Goal: Task Accomplishment & Management: Complete application form

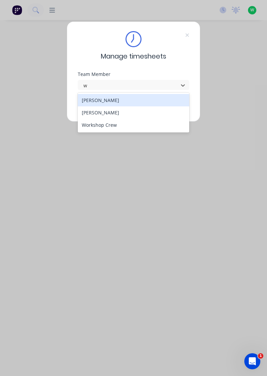
click at [107, 111] on div "[PERSON_NAME]" at bounding box center [134, 112] width 112 height 12
type input "w"
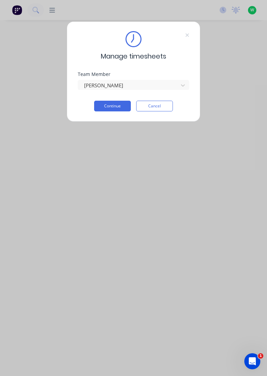
click at [116, 104] on button "Continue" at bounding box center [112, 106] width 37 height 11
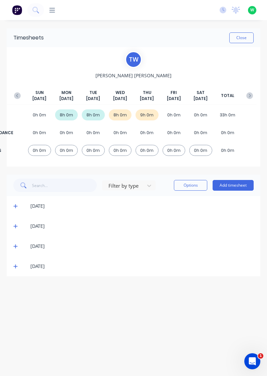
click at [239, 185] on button "Add timesheet" at bounding box center [233, 185] width 41 height 11
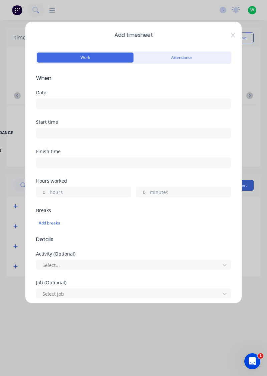
click at [116, 107] on input at bounding box center [133, 104] width 195 height 10
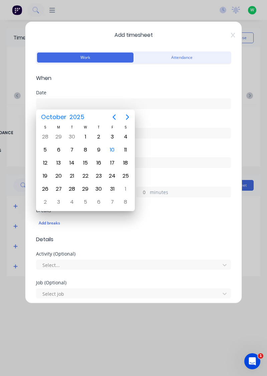
click at [113, 148] on div "10" at bounding box center [112, 150] width 10 height 10
type input "[DATE]"
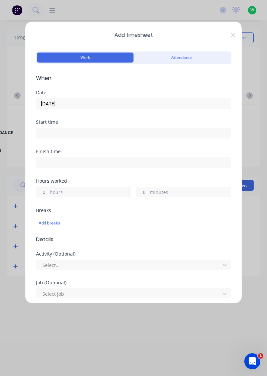
click at [96, 191] on label "hours" at bounding box center [90, 193] width 81 height 8
click at [48, 191] on input "hours" at bounding box center [42, 192] width 12 height 10
type input "1.5"
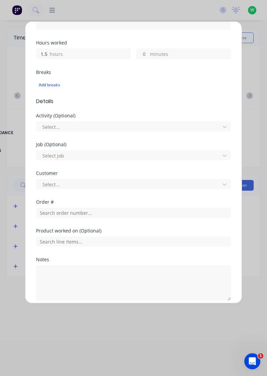
scroll to position [139, 0]
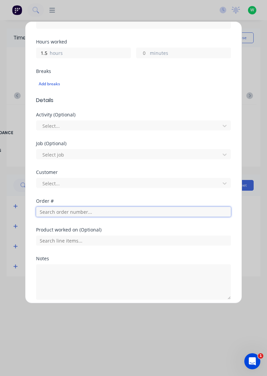
click at [94, 211] on input "text" at bounding box center [133, 212] width 195 height 10
type input "17186"
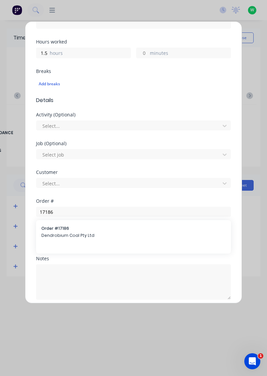
click at [68, 228] on span "Order # 17186" at bounding box center [133, 228] width 185 height 6
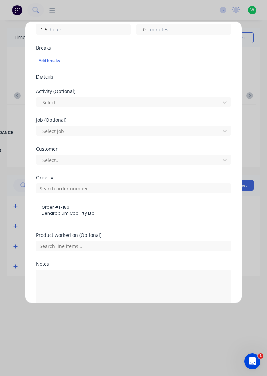
scroll to position [194, 0]
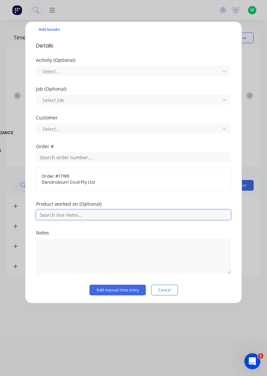
click at [108, 213] on input "text" at bounding box center [133, 215] width 195 height 10
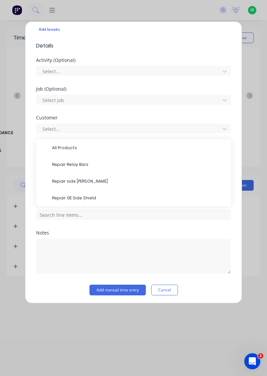
click at [86, 181] on span "Repair side shields" at bounding box center [139, 181] width 174 height 6
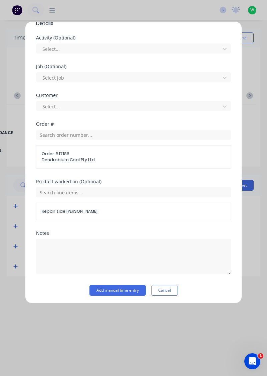
scroll to position [215, 0]
click at [129, 288] on button "Add manual time entry" at bounding box center [118, 290] width 56 height 11
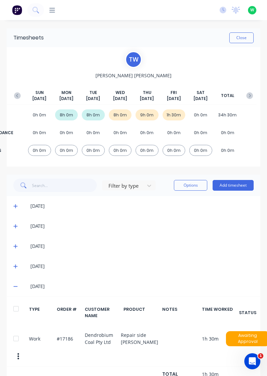
click at [241, 185] on button "Add timesheet" at bounding box center [233, 185] width 41 height 11
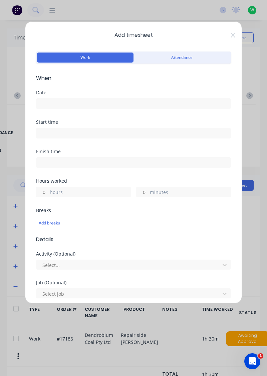
click at [118, 102] on input at bounding box center [133, 104] width 195 height 10
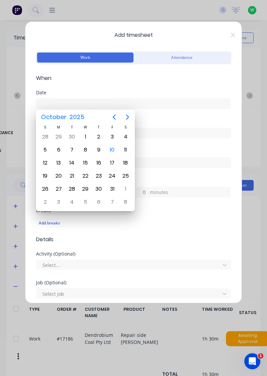
click at [112, 146] on div "10" at bounding box center [112, 150] width 10 height 10
type input "[DATE]"
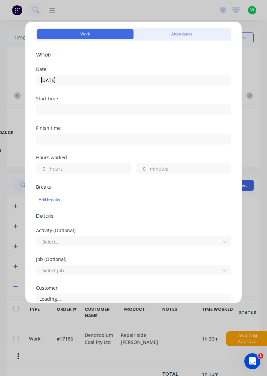
scroll to position [51, 0]
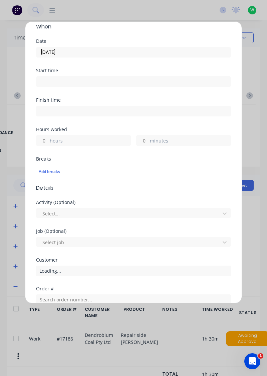
click at [101, 142] on label "hours" at bounding box center [90, 141] width 81 height 8
click at [48, 142] on input "hours" at bounding box center [42, 140] width 12 height 10
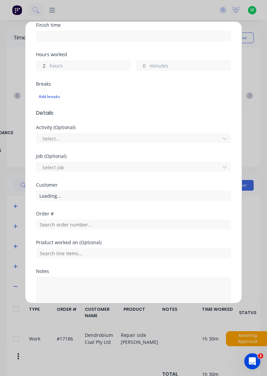
scroll to position [144, 0]
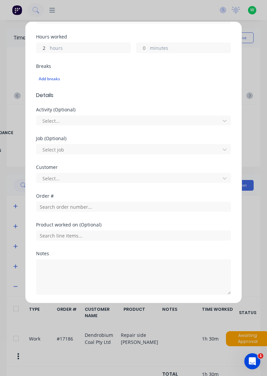
type input "2"
click at [135, 136] on div "Job (Optional)" at bounding box center [133, 138] width 195 height 5
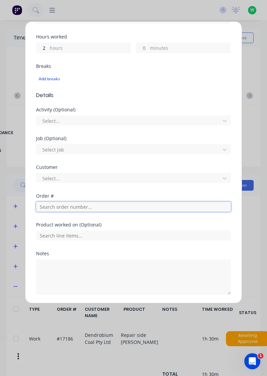
click at [113, 207] on input "text" at bounding box center [133, 207] width 195 height 10
type input "17943"
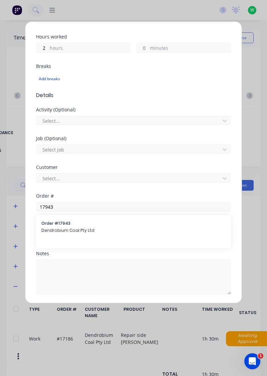
click at [83, 222] on span "Order # 17943" at bounding box center [133, 223] width 185 height 6
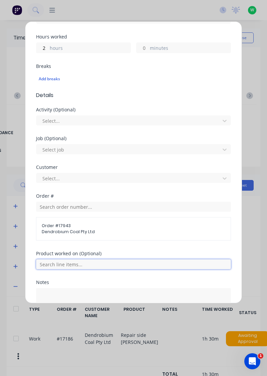
click at [114, 261] on input "text" at bounding box center [133, 264] width 195 height 10
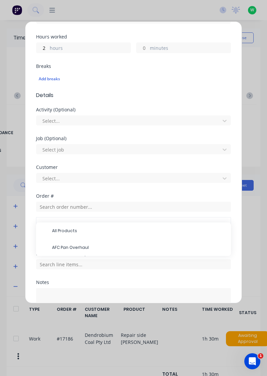
click at [88, 245] on span "AFC Pan Overhaul" at bounding box center [139, 247] width 174 height 6
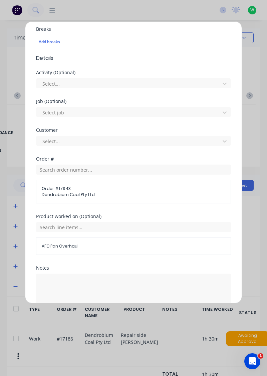
scroll to position [195, 0]
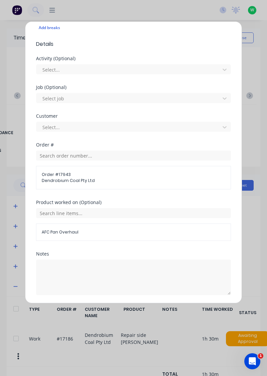
click at [125, 311] on button "Add manual time entry" at bounding box center [118, 310] width 56 height 11
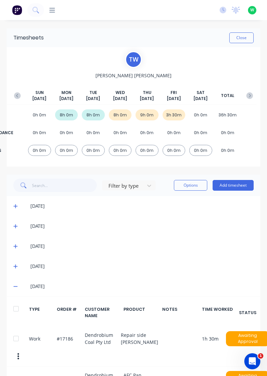
click at [233, 187] on button "Add timesheet" at bounding box center [233, 185] width 41 height 11
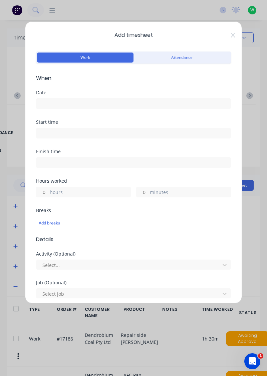
click at [138, 101] on input at bounding box center [133, 104] width 195 height 10
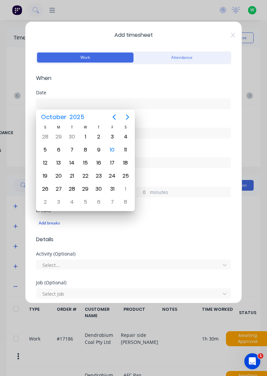
click at [114, 147] on div "10" at bounding box center [112, 150] width 10 height 10
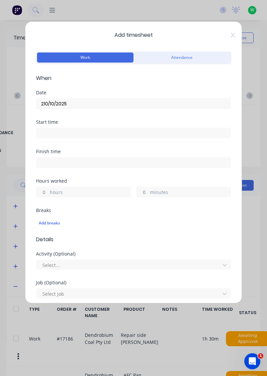
type input "[DATE]"
click at [96, 192] on label "hours" at bounding box center [90, 193] width 81 height 8
click at [48, 192] on input "hours" at bounding box center [42, 192] width 12 height 10
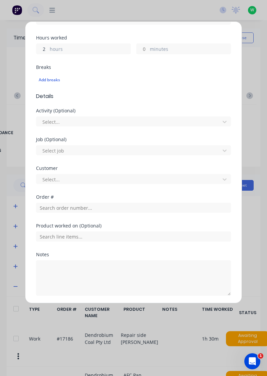
scroll to position [143, 0]
type input "2"
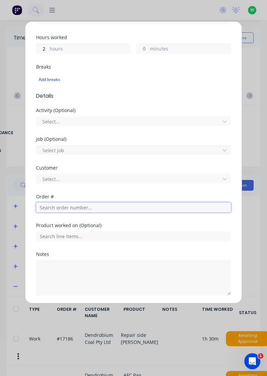
click at [124, 209] on input "text" at bounding box center [133, 207] width 195 height 10
type input "18835"
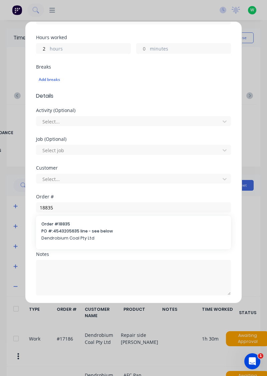
click at [85, 228] on span "PO #: 4543205635 line - see below" at bounding box center [133, 231] width 185 height 6
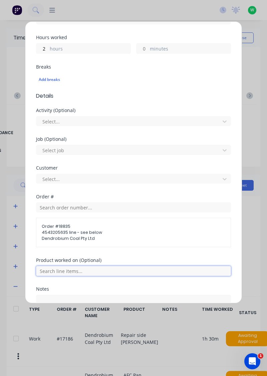
click at [112, 271] on input "text" at bounding box center [133, 271] width 195 height 10
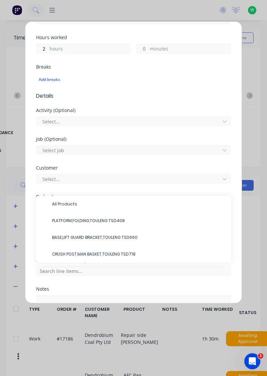
click at [118, 234] on span "BASE,LIFT GUARD BRACKET,TOULENG TSD660" at bounding box center [139, 237] width 174 height 6
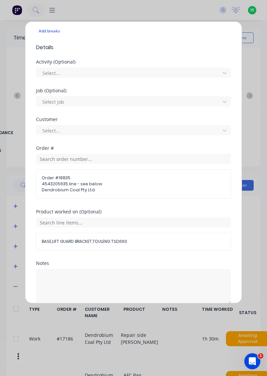
scroll to position [201, 0]
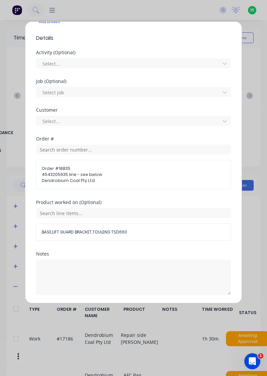
click at [120, 309] on button "Add manual time entry" at bounding box center [118, 310] width 56 height 11
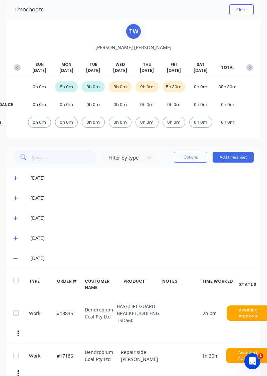
scroll to position [80, 0]
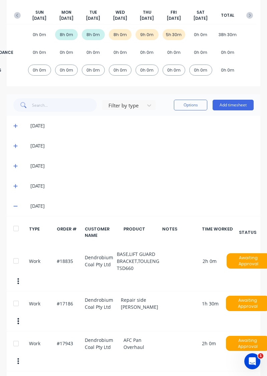
click at [17, 261] on div at bounding box center [15, 260] width 13 height 13
click at [194, 104] on button "Options" at bounding box center [190, 105] width 33 height 11
click at [160, 123] on div "Delete" at bounding box center [175, 122] width 51 height 10
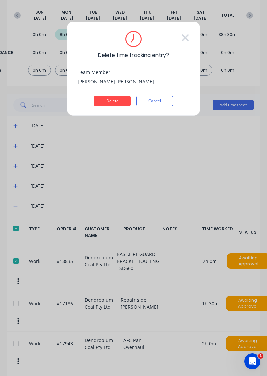
click at [118, 99] on button "Delete" at bounding box center [112, 101] width 37 height 11
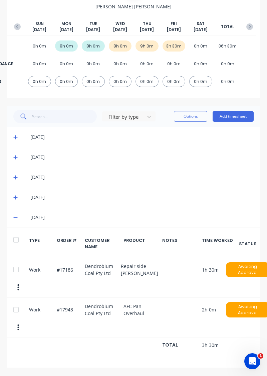
scroll to position [36, 0]
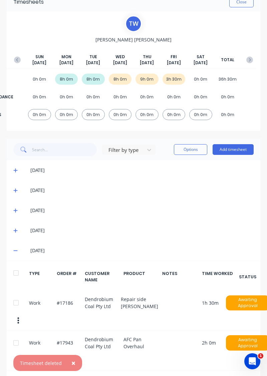
click at [238, 150] on button "Add timesheet" at bounding box center [233, 149] width 41 height 11
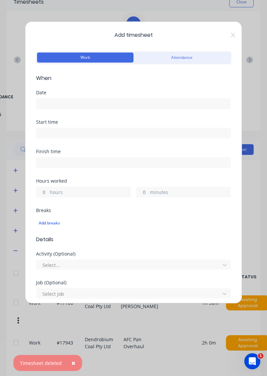
click at [105, 103] on input at bounding box center [133, 104] width 195 height 10
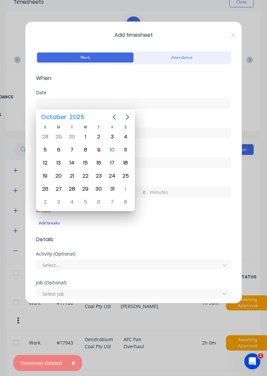
click at [113, 150] on div "10" at bounding box center [112, 150] width 10 height 10
type input "[DATE]"
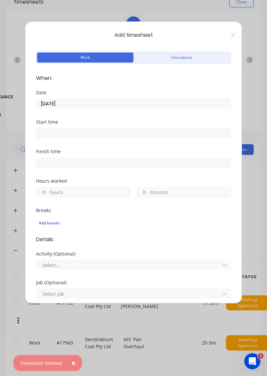
click at [97, 195] on label "hours" at bounding box center [90, 193] width 81 height 8
click at [48, 195] on input "hours" at bounding box center [42, 192] width 12 height 10
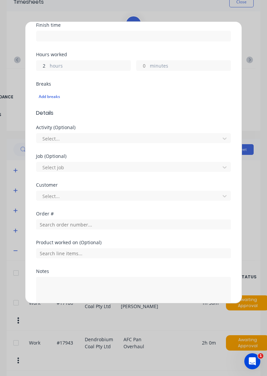
scroll to position [128, 0]
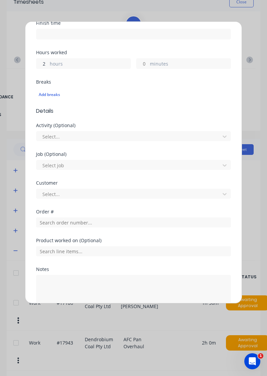
type input "2"
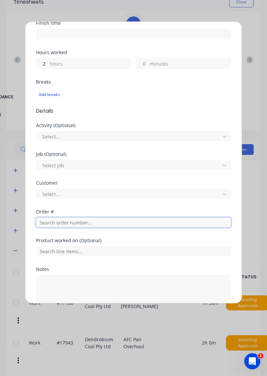
click at [98, 222] on input "text" at bounding box center [133, 222] width 195 height 10
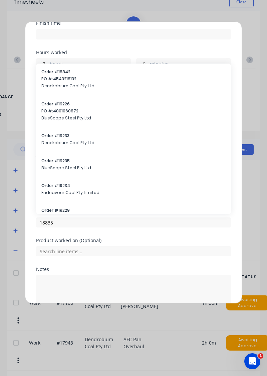
click at [88, 244] on div at bounding box center [133, 250] width 195 height 12
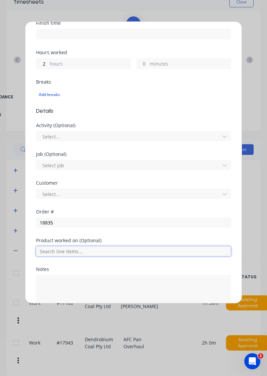
click at [76, 247] on input "text" at bounding box center [133, 251] width 195 height 10
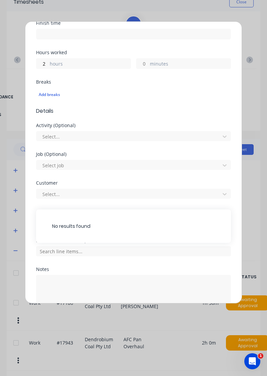
click at [128, 209] on div "No results found" at bounding box center [133, 225] width 195 height 33
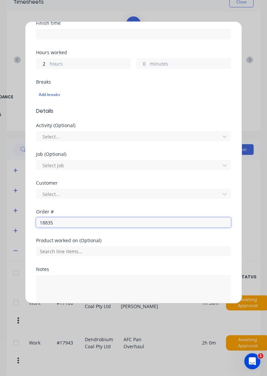
click at [110, 224] on input "18835" at bounding box center [133, 222] width 195 height 10
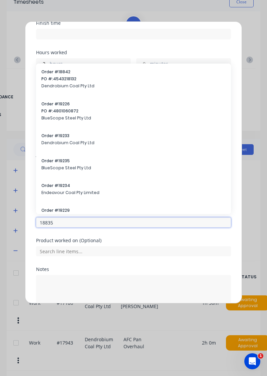
click at [82, 222] on input "18835" at bounding box center [133, 222] width 195 height 10
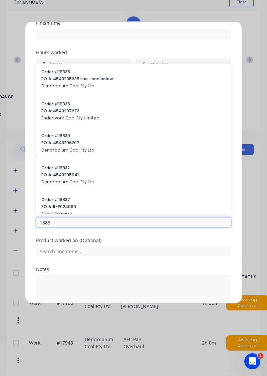
type input "18835"
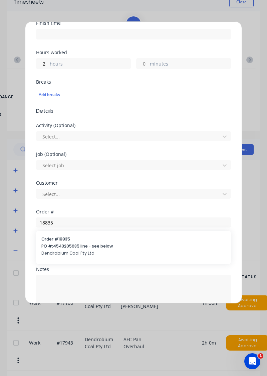
click at [82, 248] on span "PO #: 4543205635 line - see below" at bounding box center [133, 246] width 185 height 6
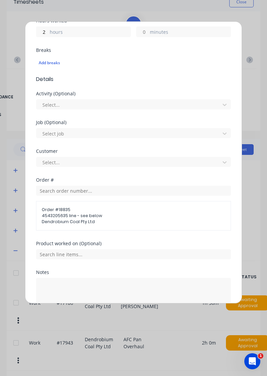
scroll to position [178, 0]
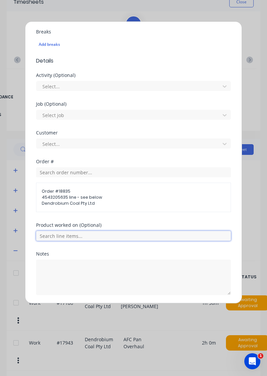
click at [113, 235] on input "text" at bounding box center [133, 236] width 195 height 10
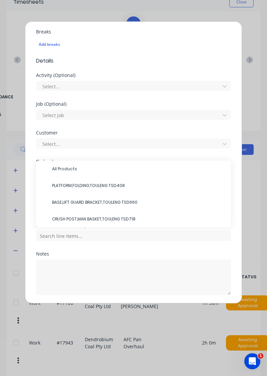
click at [115, 186] on span "PLATFORM,FOLDING,TOULENG TSD408" at bounding box center [139, 185] width 174 height 6
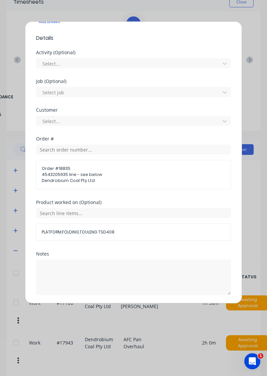
scroll to position [200, 0]
click at [123, 312] on button "Add manual time entry" at bounding box center [118, 311] width 56 height 11
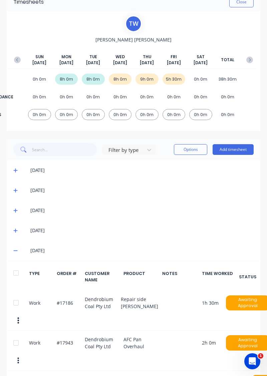
click at [239, 147] on button "Add timesheet" at bounding box center [233, 149] width 41 height 11
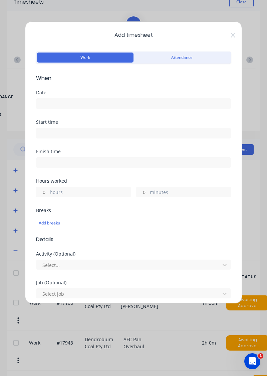
click at [156, 103] on input at bounding box center [133, 104] width 195 height 10
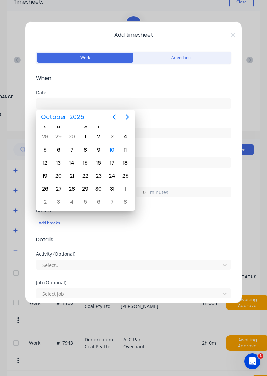
click at [113, 147] on div "10" at bounding box center [112, 150] width 10 height 10
type input "[DATE]"
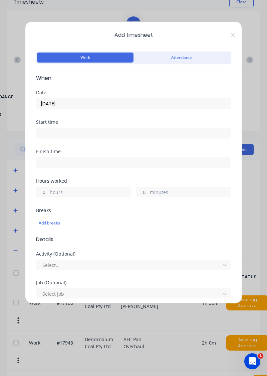
click at [106, 194] on label "hours" at bounding box center [90, 193] width 81 height 8
click at [48, 194] on input "hours" at bounding box center [42, 192] width 12 height 10
click at [178, 190] on label "minutes" at bounding box center [190, 193] width 81 height 8
click at [148, 190] on input "minutes" at bounding box center [143, 192] width 12 height 10
type input "30"
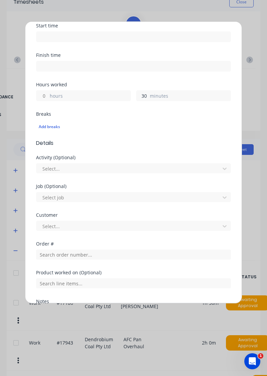
scroll to position [98, 0]
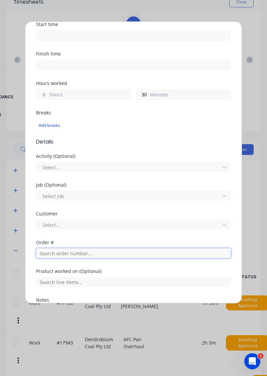
click at [80, 250] on input "text" at bounding box center [133, 253] width 195 height 10
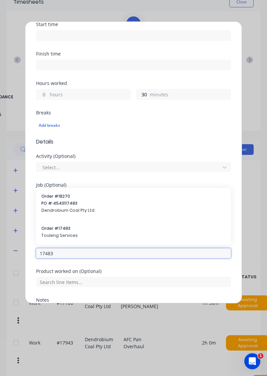
type input "17483"
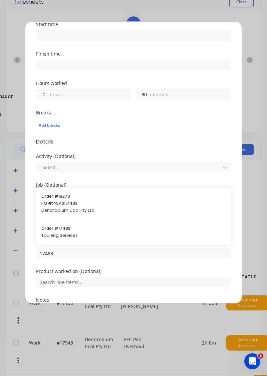
click at [68, 232] on span "Touleng Services" at bounding box center [133, 235] width 185 height 6
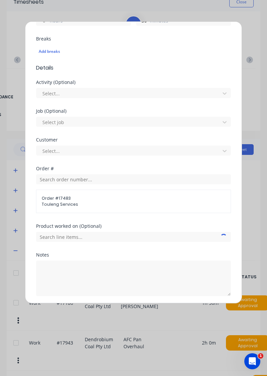
scroll to position [172, 0]
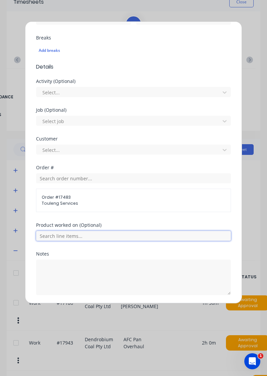
click at [111, 231] on input "text" at bounding box center [133, 236] width 195 height 10
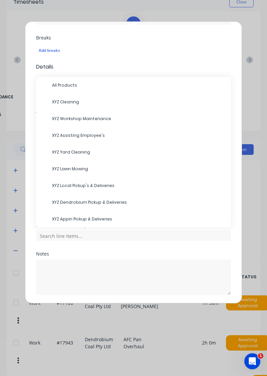
click at [99, 118] on span "XYZ Workshop Maintenance" at bounding box center [139, 119] width 174 height 6
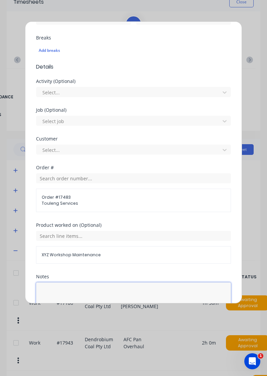
click at [102, 293] on textarea at bounding box center [133, 299] width 195 height 35
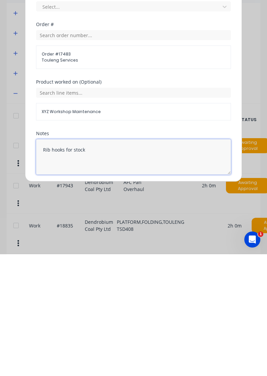
scroll to position [195, 0]
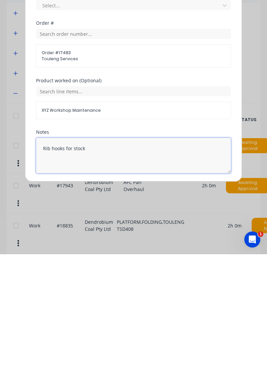
type textarea "Rib hooks for stock"
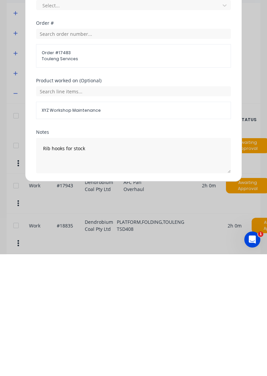
click at [133, 308] on button "Add manual time entry" at bounding box center [118, 310] width 56 height 11
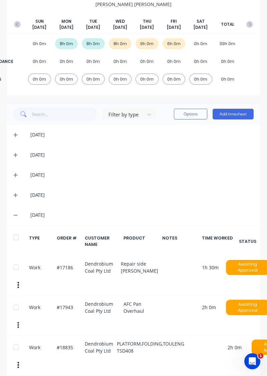
click at [238, 112] on button "Add timesheet" at bounding box center [233, 114] width 41 height 11
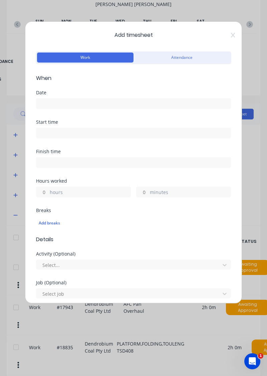
click at [145, 103] on input at bounding box center [133, 104] width 195 height 10
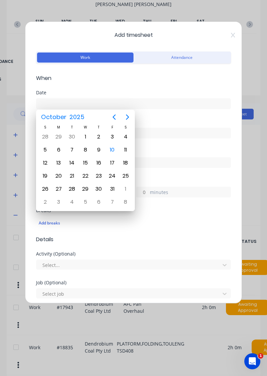
click at [114, 147] on div "10" at bounding box center [112, 150] width 10 height 10
type input "[DATE]"
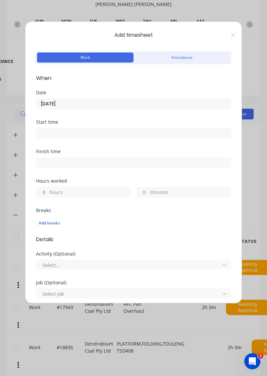
click at [81, 195] on label "hours" at bounding box center [90, 193] width 81 height 8
click at [48, 195] on input "hours" at bounding box center [42, 192] width 12 height 10
click at [76, 191] on label "hours" at bounding box center [90, 193] width 81 height 8
click at [48, 191] on input "hours" at bounding box center [42, 192] width 12 height 10
type input "1.5"
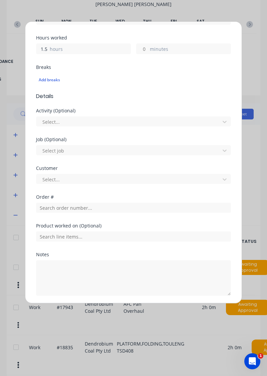
scroll to position [144, 0]
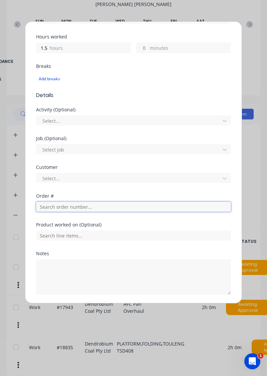
click at [97, 206] on input "text" at bounding box center [133, 207] width 195 height 10
type input "19133"
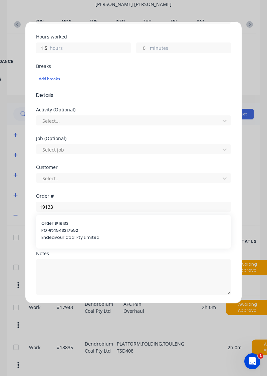
click at [86, 229] on span "PO #: 4543217552" at bounding box center [133, 230] width 185 height 6
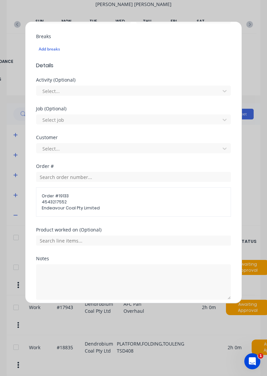
scroll to position [178, 0]
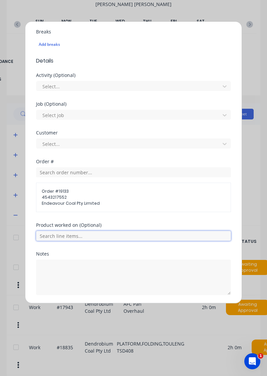
click at [146, 236] on input "text" at bounding box center [133, 236] width 195 height 10
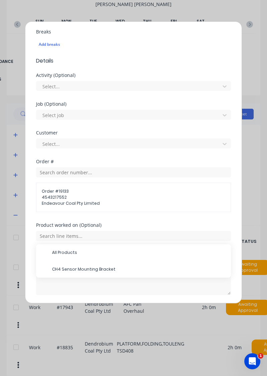
click at [103, 266] on span "CH4 Sensor Mounting Bracket" at bounding box center [139, 269] width 174 height 6
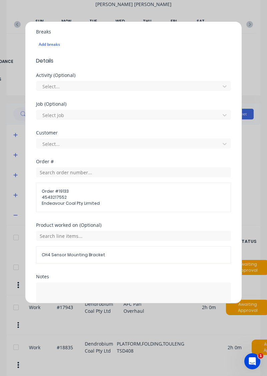
scroll to position [201, 0]
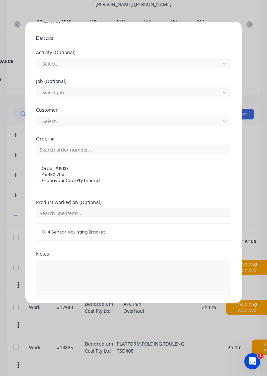
click at [129, 311] on button "Add manual time entry" at bounding box center [118, 310] width 56 height 11
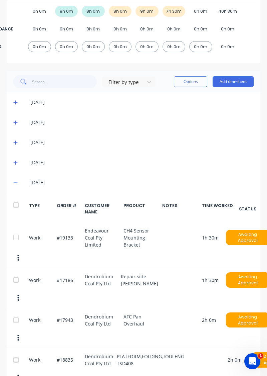
scroll to position [156, 0]
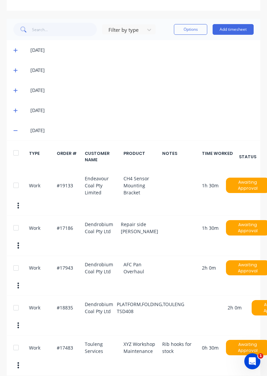
click at [238, 27] on button "Add timesheet" at bounding box center [233, 29] width 41 height 11
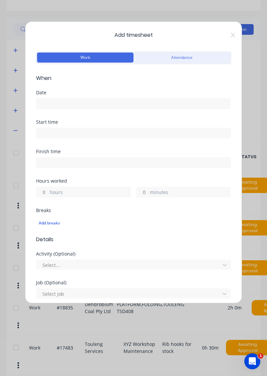
click at [143, 104] on input at bounding box center [133, 104] width 195 height 10
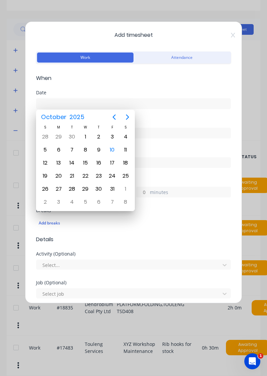
click at [116, 145] on div "10" at bounding box center [112, 150] width 10 height 10
type input "[DATE]"
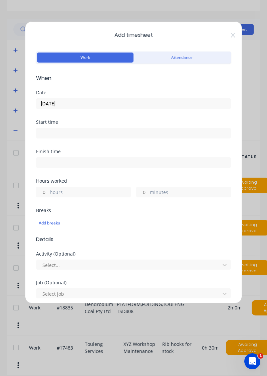
click at [103, 192] on label "hours" at bounding box center [90, 193] width 81 height 8
click at [48, 192] on input "hours" at bounding box center [42, 192] width 12 height 10
click at [172, 189] on label "minutes" at bounding box center [190, 193] width 81 height 8
click at [148, 189] on input "minutes" at bounding box center [143, 192] width 12 height 10
type input "30"
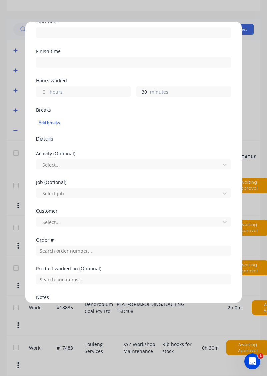
scroll to position [101, 0]
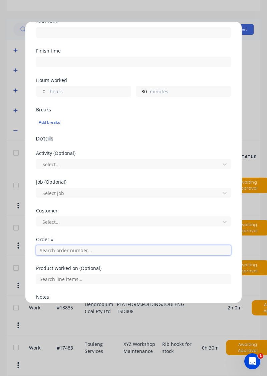
click at [99, 250] on input "text" at bounding box center [133, 250] width 195 height 10
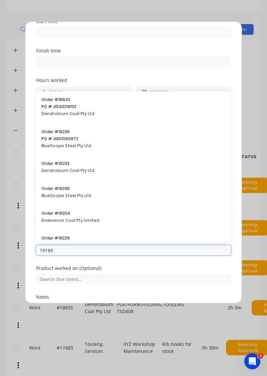
click at [113, 249] on input "19189" at bounding box center [133, 250] width 195 height 10
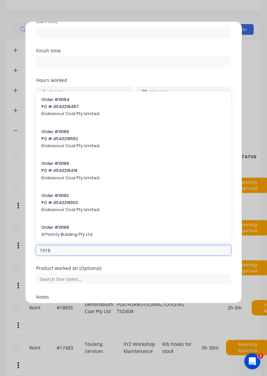
type input "19189"
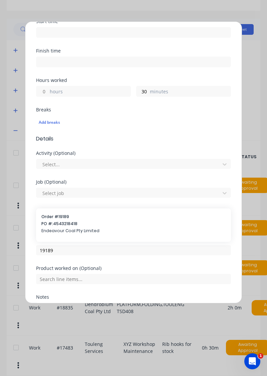
click at [79, 226] on div "Order # 19189 PO #: 4543218418 Endeavour Coal Pty Limited" at bounding box center [133, 224] width 185 height 21
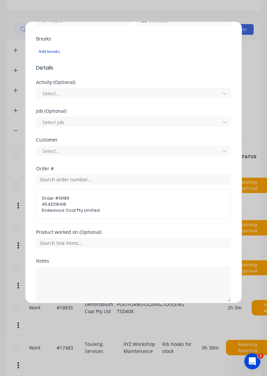
scroll to position [178, 0]
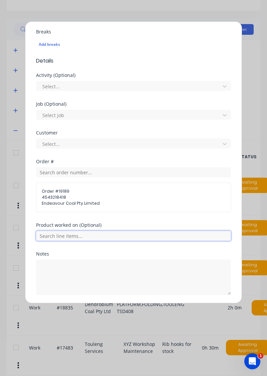
click at [118, 234] on input "text" at bounding box center [133, 236] width 195 height 10
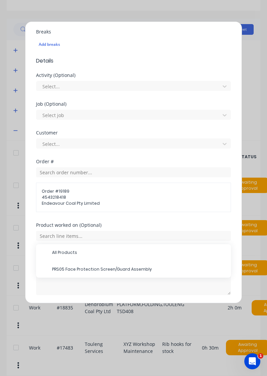
click at [119, 266] on span "PRS05 Face Protection Screen/Guard Assembly" at bounding box center [139, 269] width 174 height 6
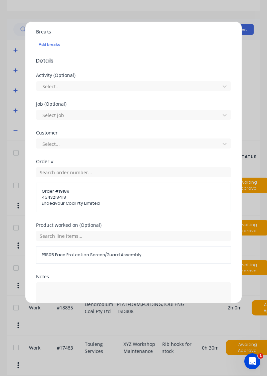
scroll to position [201, 0]
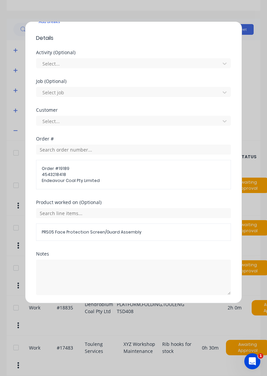
click at [131, 310] on button "Add manual time entry" at bounding box center [118, 310] width 56 height 11
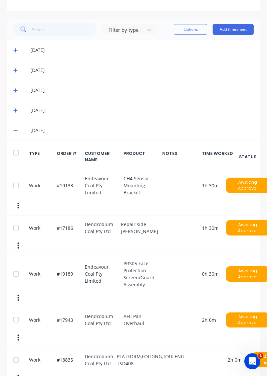
click at [247, 26] on button "Add timesheet" at bounding box center [233, 29] width 41 height 11
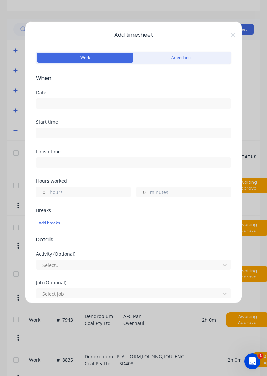
click at [156, 101] on input at bounding box center [133, 104] width 195 height 10
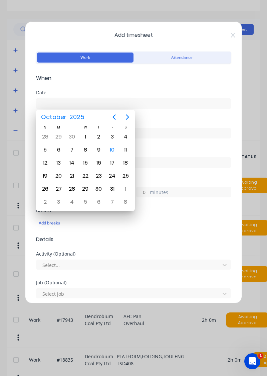
click at [116, 147] on div "10" at bounding box center [112, 150] width 10 height 10
type input "[DATE]"
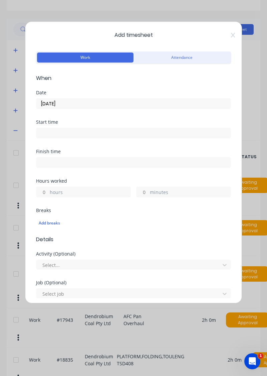
click at [176, 190] on label "minutes" at bounding box center [190, 193] width 81 height 8
click at [148, 190] on input "minutes" at bounding box center [143, 192] width 12 height 10
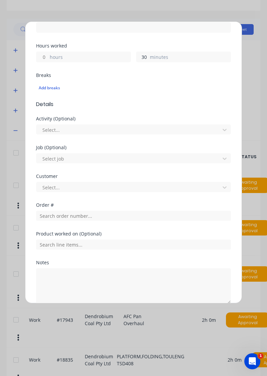
scroll to position [136, 0]
type input "30"
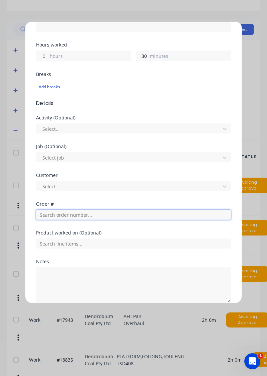
click at [112, 215] on input "text" at bounding box center [133, 215] width 195 height 10
type input "18954"
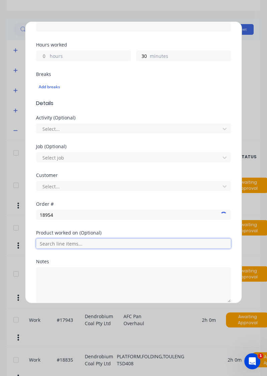
click at [82, 239] on input "text" at bounding box center [133, 243] width 195 height 10
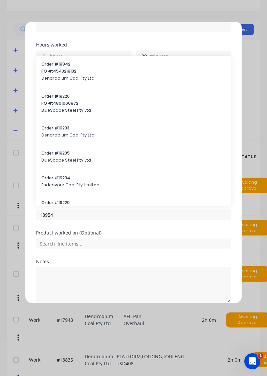
click at [152, 180] on div "Order # 19234 Endeavour Coal Pty Limited" at bounding box center [133, 182] width 185 height 14
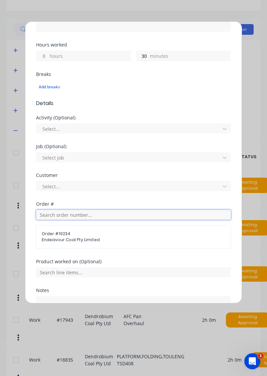
click at [112, 215] on input "text" at bounding box center [133, 215] width 195 height 10
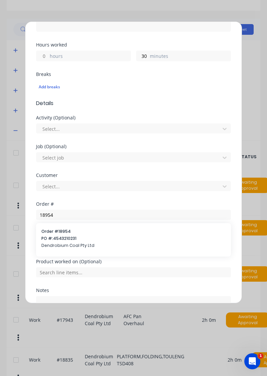
click at [77, 238] on span "Endeavour Coal Pty Limited" at bounding box center [134, 240] width 184 height 6
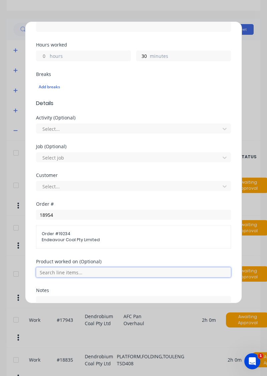
click at [109, 269] on input "text" at bounding box center [133, 272] width 195 height 10
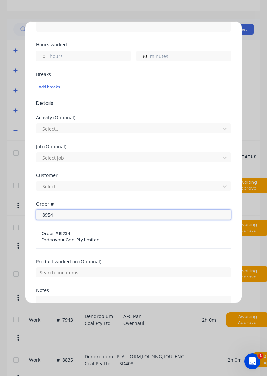
click at [101, 213] on input "18954" at bounding box center [133, 215] width 195 height 10
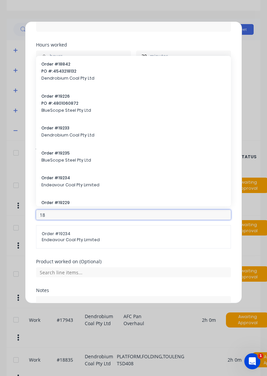
type input "1"
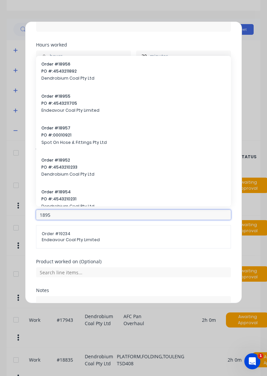
type input "18954"
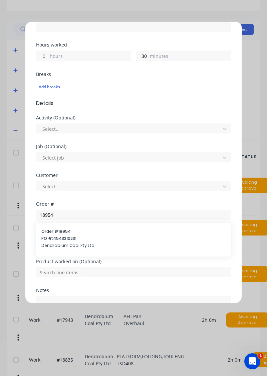
click at [73, 238] on span "PO #: 4543210231" at bounding box center [133, 238] width 185 height 6
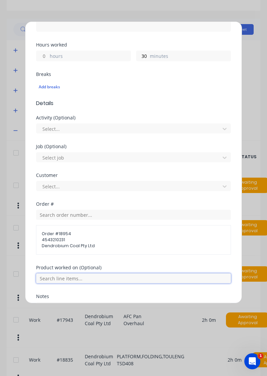
click at [129, 276] on input "text" at bounding box center [133, 278] width 195 height 10
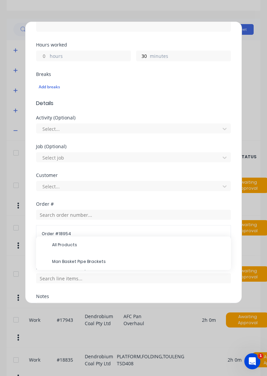
click at [97, 261] on span "Man Basket Pipe Brackets" at bounding box center [139, 261] width 174 height 6
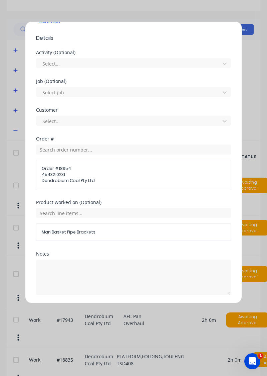
scroll to position [201, 0]
click at [133, 311] on button "Add manual time entry" at bounding box center [118, 311] width 56 height 11
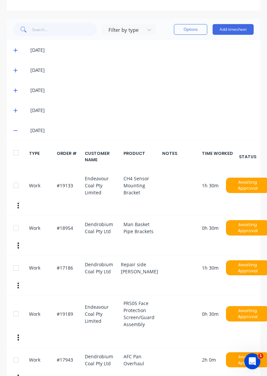
click at [231, 29] on button "Add timesheet" at bounding box center [233, 29] width 41 height 11
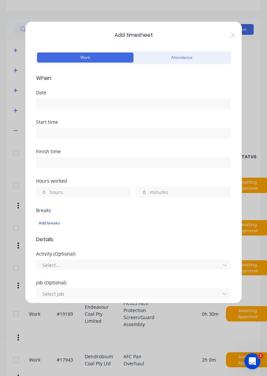
click at [131, 100] on input at bounding box center [133, 104] width 195 height 10
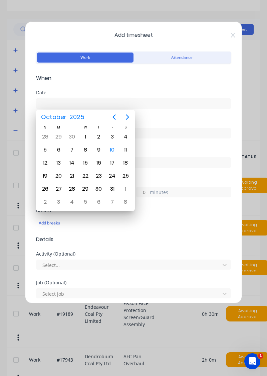
click at [116, 146] on div "10" at bounding box center [112, 150] width 10 height 10
type input "[DATE]"
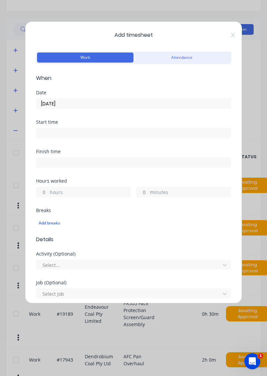
click at [156, 191] on label "minutes" at bounding box center [190, 193] width 81 height 8
click at [148, 191] on input "minutes" at bounding box center [143, 192] width 12 height 10
type input "30"
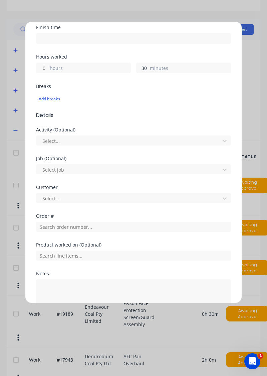
scroll to position [144, 0]
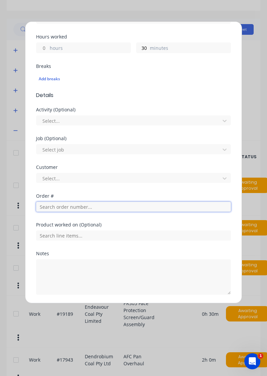
click at [114, 204] on input "text" at bounding box center [133, 207] width 195 height 10
type input "17943"
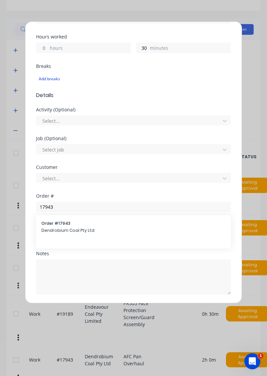
click at [73, 224] on span "Order # 17943" at bounding box center [133, 223] width 185 height 6
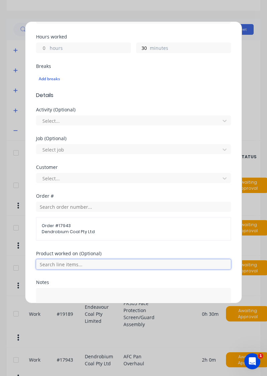
click at [112, 264] on input "text" at bounding box center [133, 264] width 195 height 10
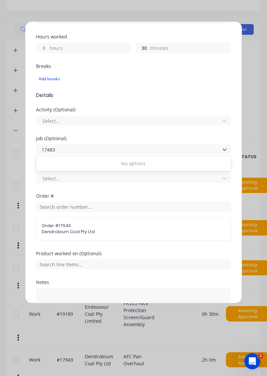
scroll to position [0, 0]
type input "17483"
click at [117, 134] on div "Activity (Optional) Select..." at bounding box center [133, 121] width 195 height 29
type input "17483"
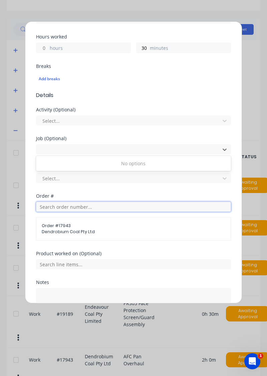
click at [81, 207] on input "text" at bounding box center [133, 207] width 195 height 10
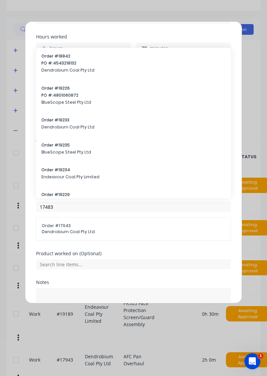
click at [73, 257] on div at bounding box center [133, 263] width 195 height 12
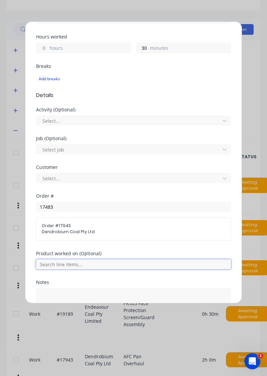
click at [67, 261] on input "text" at bounding box center [133, 264] width 195 height 10
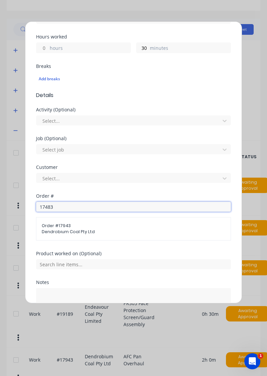
click at [97, 207] on input "17483" at bounding box center [133, 207] width 195 height 10
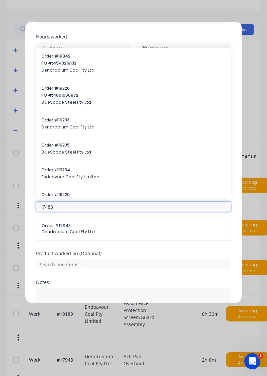
click at [94, 204] on input "17483" at bounding box center [133, 207] width 195 height 10
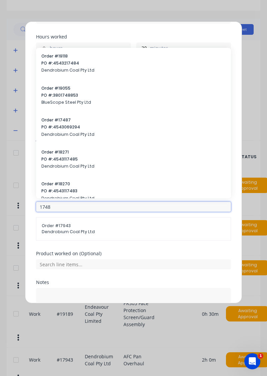
type input "17483"
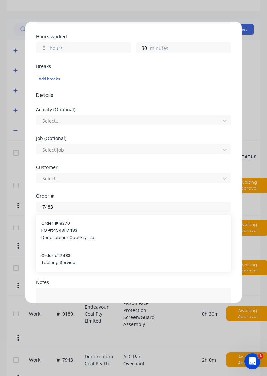
click at [63, 255] on span "Order # 17483" at bounding box center [133, 255] width 185 height 6
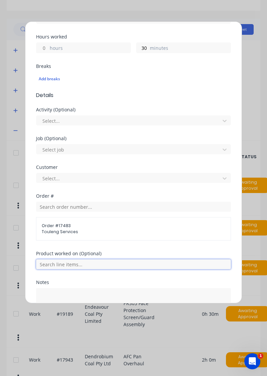
click at [137, 260] on input "text" at bounding box center [133, 264] width 195 height 10
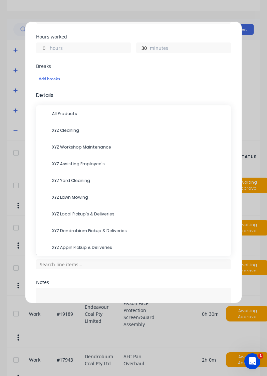
click at [77, 127] on span "XYZ Cleaning" at bounding box center [139, 130] width 174 height 6
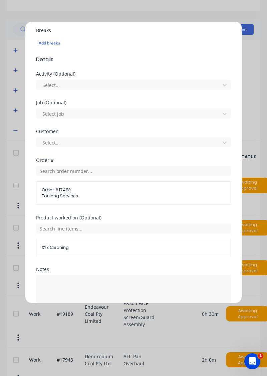
scroll to position [195, 0]
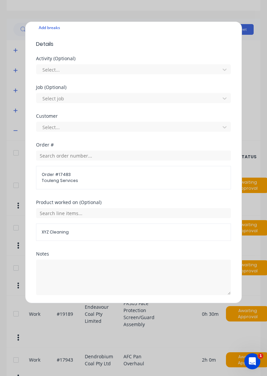
click at [129, 310] on button "Add manual time entry" at bounding box center [118, 310] width 56 height 11
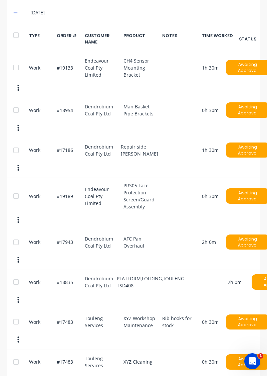
scroll to position [283, 0]
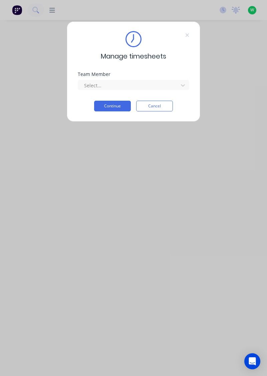
click at [117, 108] on button "Continue" at bounding box center [112, 106] width 37 height 11
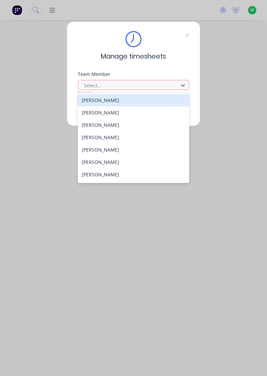
click at [109, 162] on div "[PERSON_NAME]" at bounding box center [134, 162] width 112 height 12
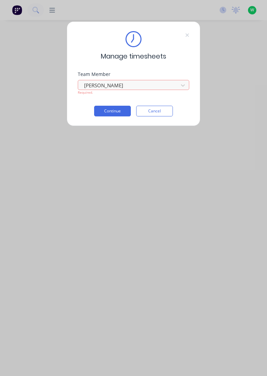
click at [115, 112] on button "Continue" at bounding box center [112, 111] width 37 height 11
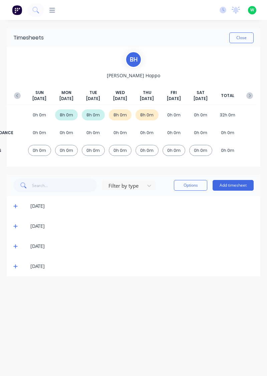
click at [241, 186] on button "Add timesheet" at bounding box center [233, 185] width 41 height 11
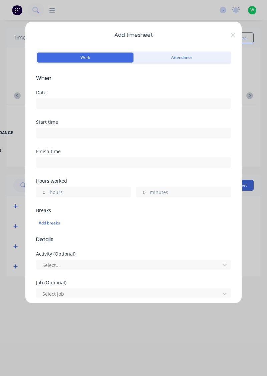
click at [70, 101] on input at bounding box center [133, 104] width 195 height 10
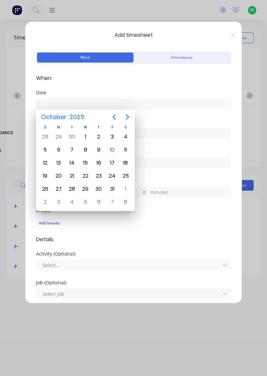
click at [111, 150] on div "10" at bounding box center [112, 150] width 10 height 10
type input "[DATE]"
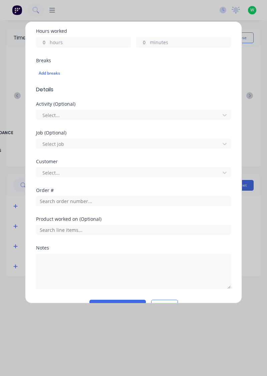
scroll to position [150, 0]
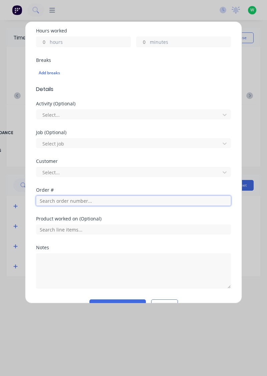
click at [76, 201] on input "text" at bounding box center [133, 201] width 195 height 10
type input "19189"
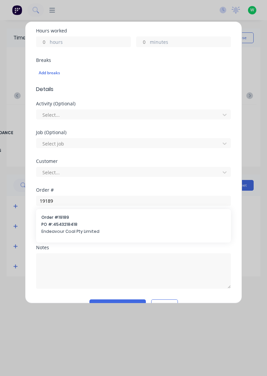
click at [81, 233] on div "Order # 19189 PO #: 4543218418 Endeavour Coal Pty Limited" at bounding box center [133, 224] width 185 height 21
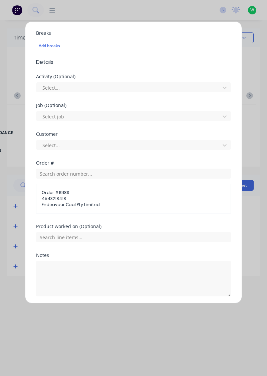
scroll to position [200, 0]
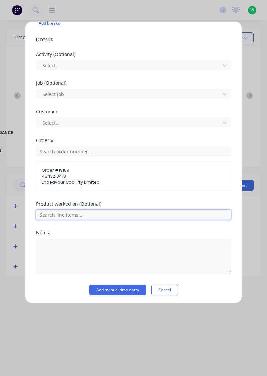
click at [80, 215] on input "text" at bounding box center [133, 215] width 195 height 10
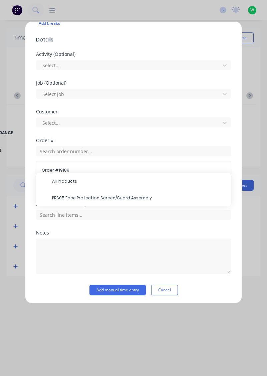
click at [98, 199] on span "PRS05 Face Protection Screen/Guard Assembly" at bounding box center [139, 198] width 174 height 6
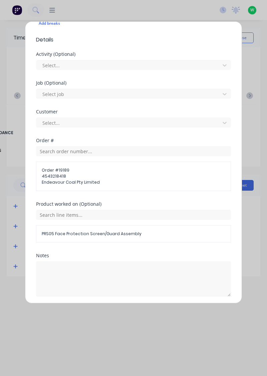
scroll to position [222, 0]
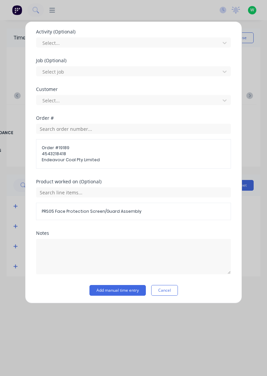
click at [121, 292] on button "Add manual time entry" at bounding box center [118, 290] width 56 height 11
click at [116, 289] on button "Add manual time entry" at bounding box center [118, 290] width 56 height 11
click at [118, 290] on button "Add manual time entry" at bounding box center [118, 290] width 56 height 11
click at [80, 211] on span "PRS05 Face Protection Screen/Guard Assembly" at bounding box center [134, 211] width 184 height 6
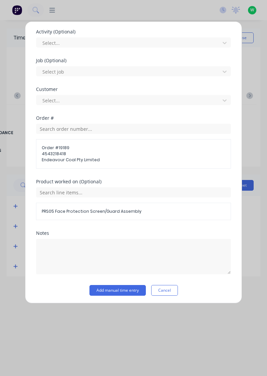
click at [122, 289] on button "Add manual time entry" at bounding box center [118, 290] width 56 height 11
click at [122, 287] on button "Add manual time entry" at bounding box center [118, 290] width 56 height 11
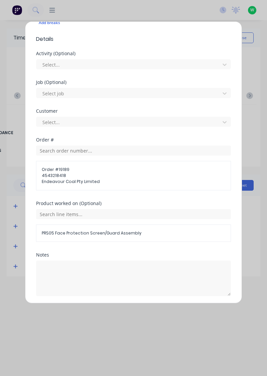
scroll to position [212, 0]
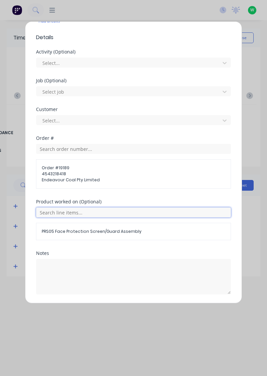
click at [75, 208] on input "text" at bounding box center [133, 212] width 195 height 10
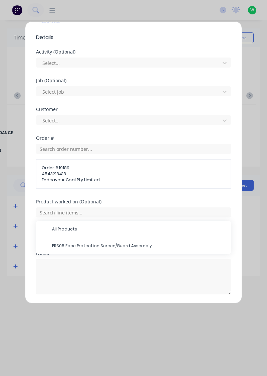
click at [82, 246] on span "PRS05 Face Protection Screen/Guard Assembly" at bounding box center [139, 246] width 174 height 6
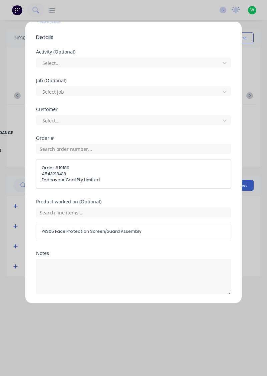
scroll to position [232, 0]
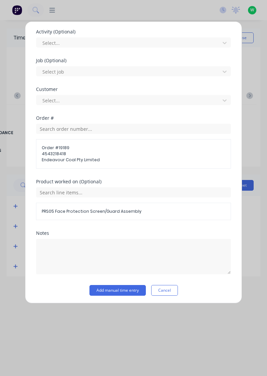
click at [121, 293] on button "Add manual time entry" at bounding box center [118, 290] width 56 height 11
click at [123, 289] on button "Add manual time entry" at bounding box center [118, 290] width 56 height 11
click at [128, 290] on button "Add manual time entry" at bounding box center [118, 290] width 56 height 11
click at [99, 289] on button "Add manual time entry" at bounding box center [118, 290] width 56 height 11
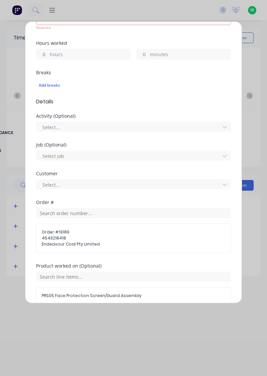
scroll to position [0, 0]
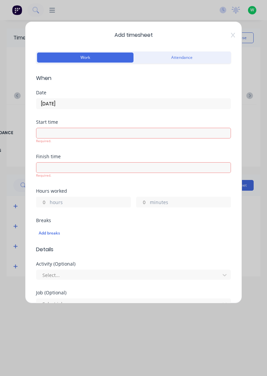
click at [62, 199] on label "hours" at bounding box center [90, 203] width 81 height 8
click at [48, 198] on input "hours" at bounding box center [42, 202] width 12 height 10
type input "6"
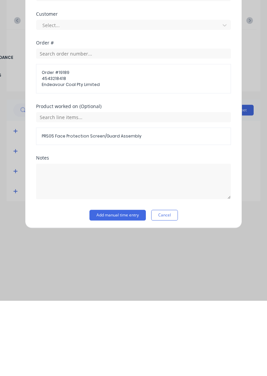
scroll to position [211, 0]
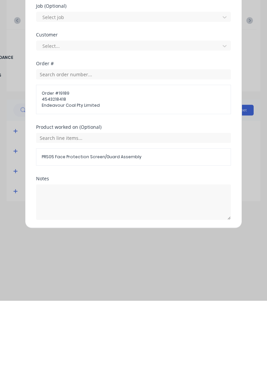
click at [125, 311] on button "Add manual time entry" at bounding box center [118, 310] width 56 height 11
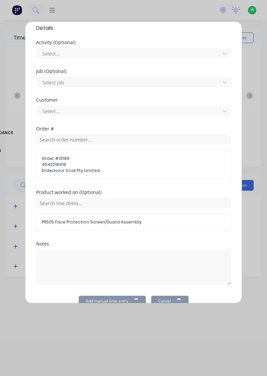
scroll to position [0, 0]
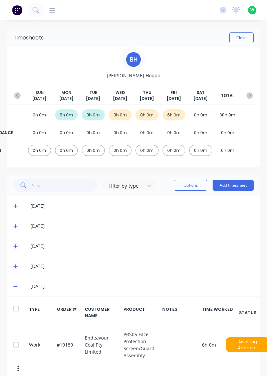
click at [241, 187] on button "Add timesheet" at bounding box center [233, 185] width 41 height 11
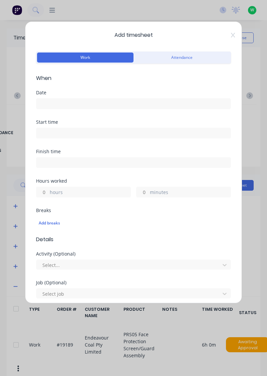
click at [86, 106] on input at bounding box center [133, 104] width 195 height 10
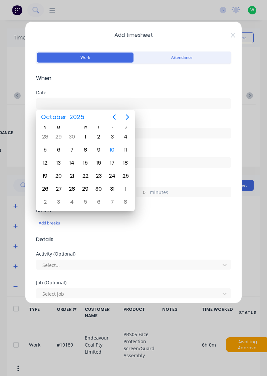
click at [114, 152] on div "10" at bounding box center [112, 150] width 10 height 10
type input "[DATE]"
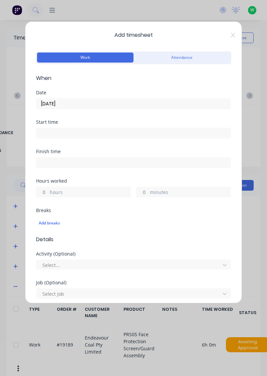
click at [89, 191] on label "hours" at bounding box center [90, 193] width 81 height 8
click at [48, 191] on input "hours" at bounding box center [42, 192] width 12 height 10
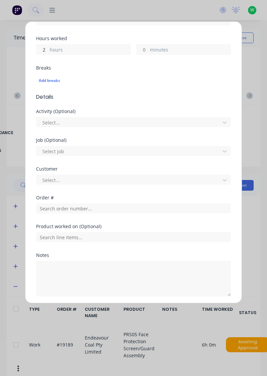
scroll to position [144, 0]
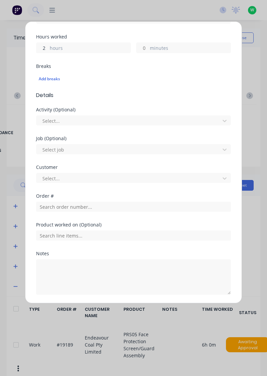
type input "2"
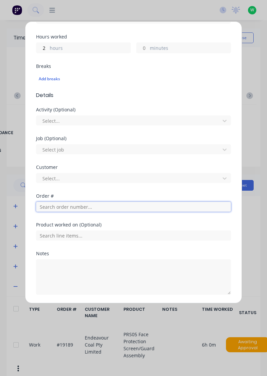
click at [76, 208] on input "text" at bounding box center [133, 207] width 195 height 10
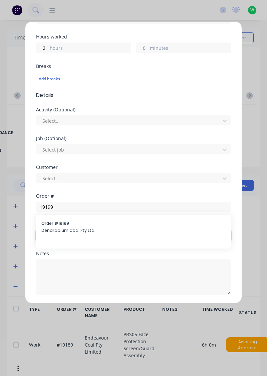
click at [89, 233] on input "text" at bounding box center [133, 235] width 195 height 10
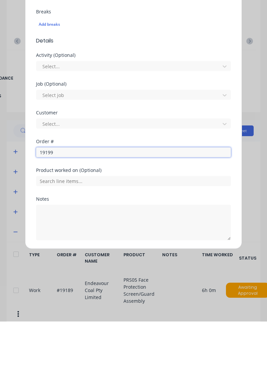
click at [67, 205] on input "19199" at bounding box center [133, 207] width 195 height 10
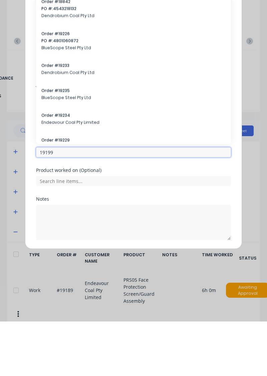
click at [70, 207] on input "19199" at bounding box center [133, 207] width 195 height 10
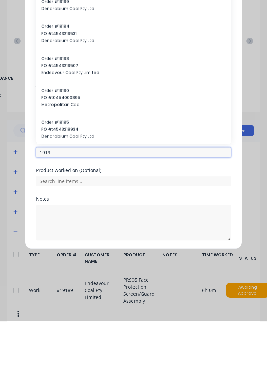
type input "19199"
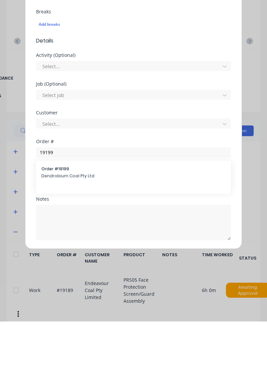
click at [80, 232] on span "Dendrobium Coal Pty Ltd" at bounding box center [133, 230] width 185 height 6
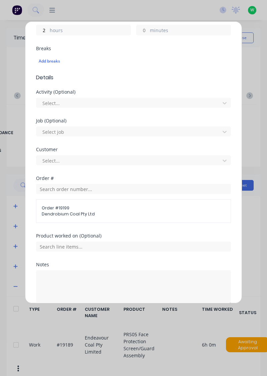
scroll to position [172, 0]
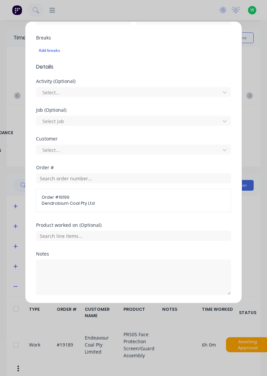
click at [72, 205] on span "Dendrobium Coal Pty Ltd" at bounding box center [134, 203] width 184 height 6
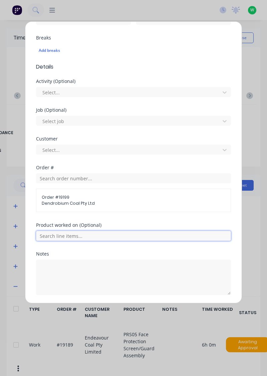
click at [73, 236] on input "text" at bounding box center [133, 236] width 195 height 10
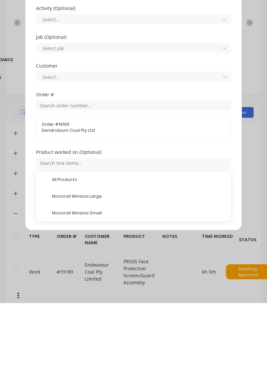
click at [84, 286] on span "Monorail Window Small" at bounding box center [139, 286] width 174 height 6
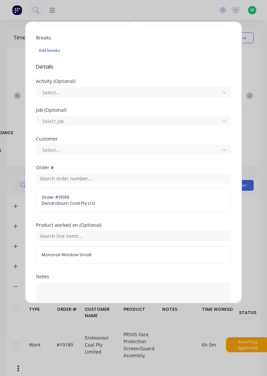
scroll to position [195, 0]
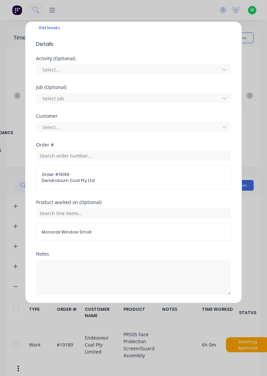
click at [129, 311] on button "Add manual time entry" at bounding box center [118, 310] width 56 height 11
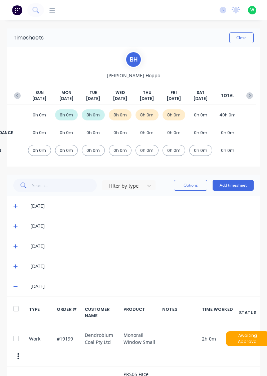
click at [246, 39] on button "Close" at bounding box center [242, 37] width 24 height 11
